Goal: Navigation & Orientation: Find specific page/section

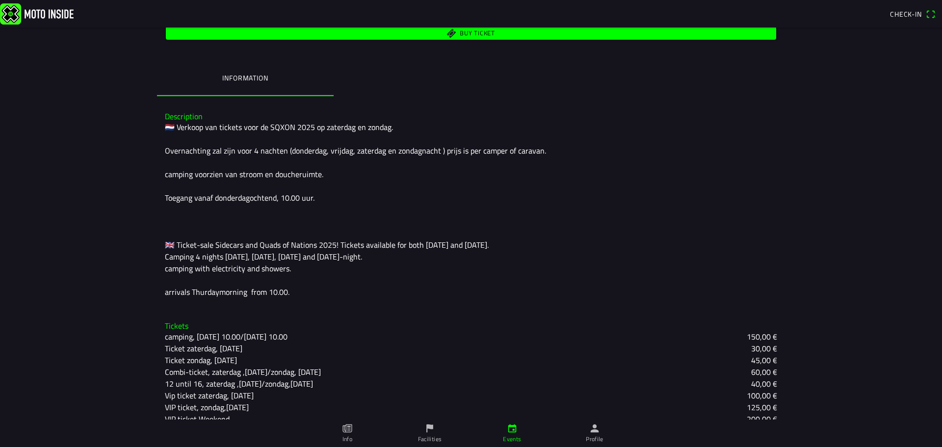
scroll to position [215, 0]
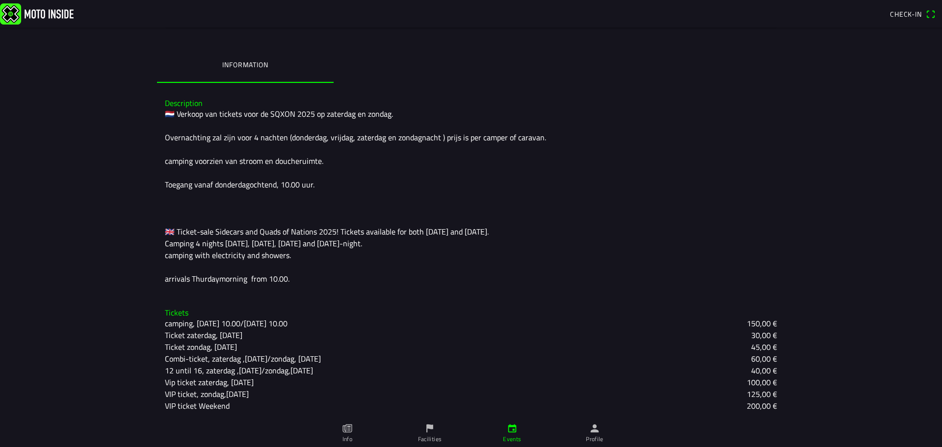
click at [420, 426] on link "Facilities" at bounding box center [430, 432] width 82 height 27
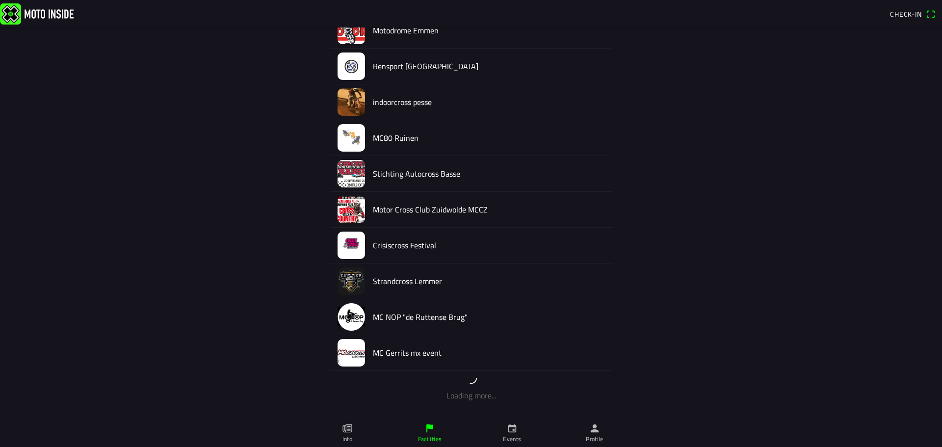
scroll to position [492, 0]
click at [509, 428] on icon "calendar" at bounding box center [512, 428] width 8 height 8
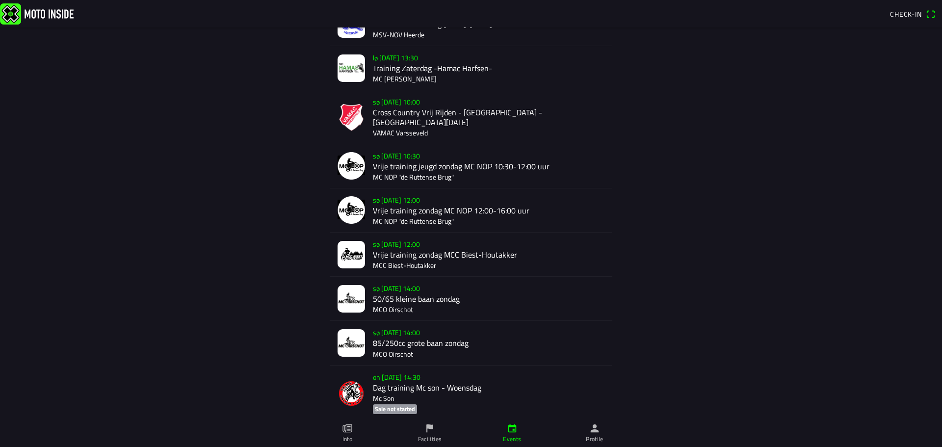
scroll to position [461, 0]
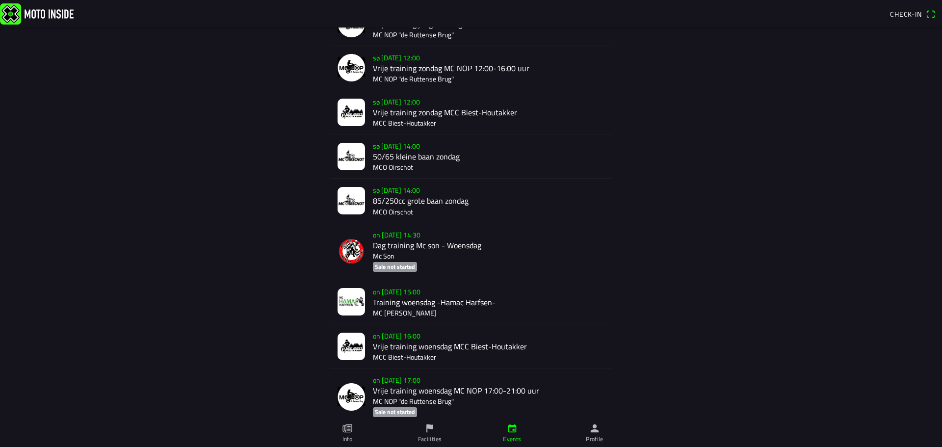
click at [352, 430] on icon "paper" at bounding box center [347, 428] width 11 height 11
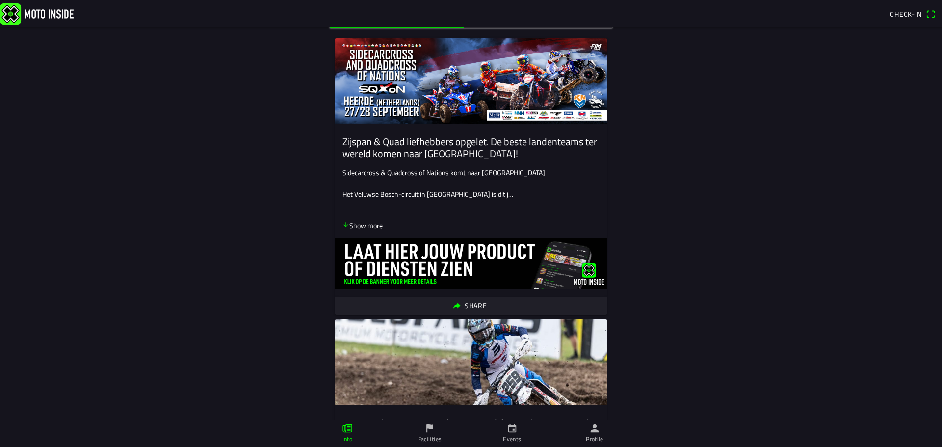
scroll to position [98, 0]
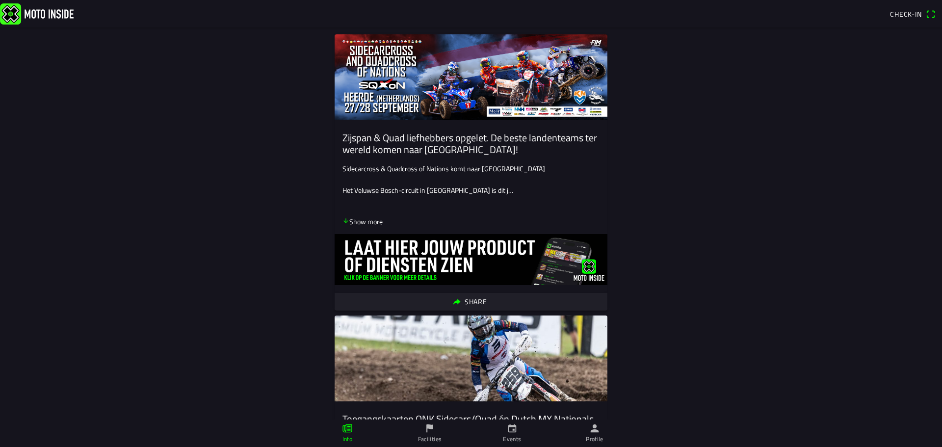
click at [374, 224] on p "Show more" at bounding box center [362, 221] width 40 height 10
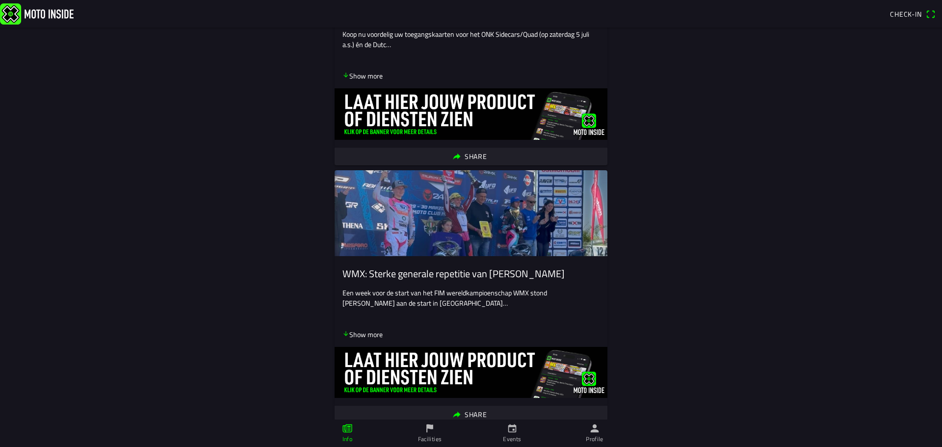
scroll to position [785, 0]
